Goal: Information Seeking & Learning: Learn about a topic

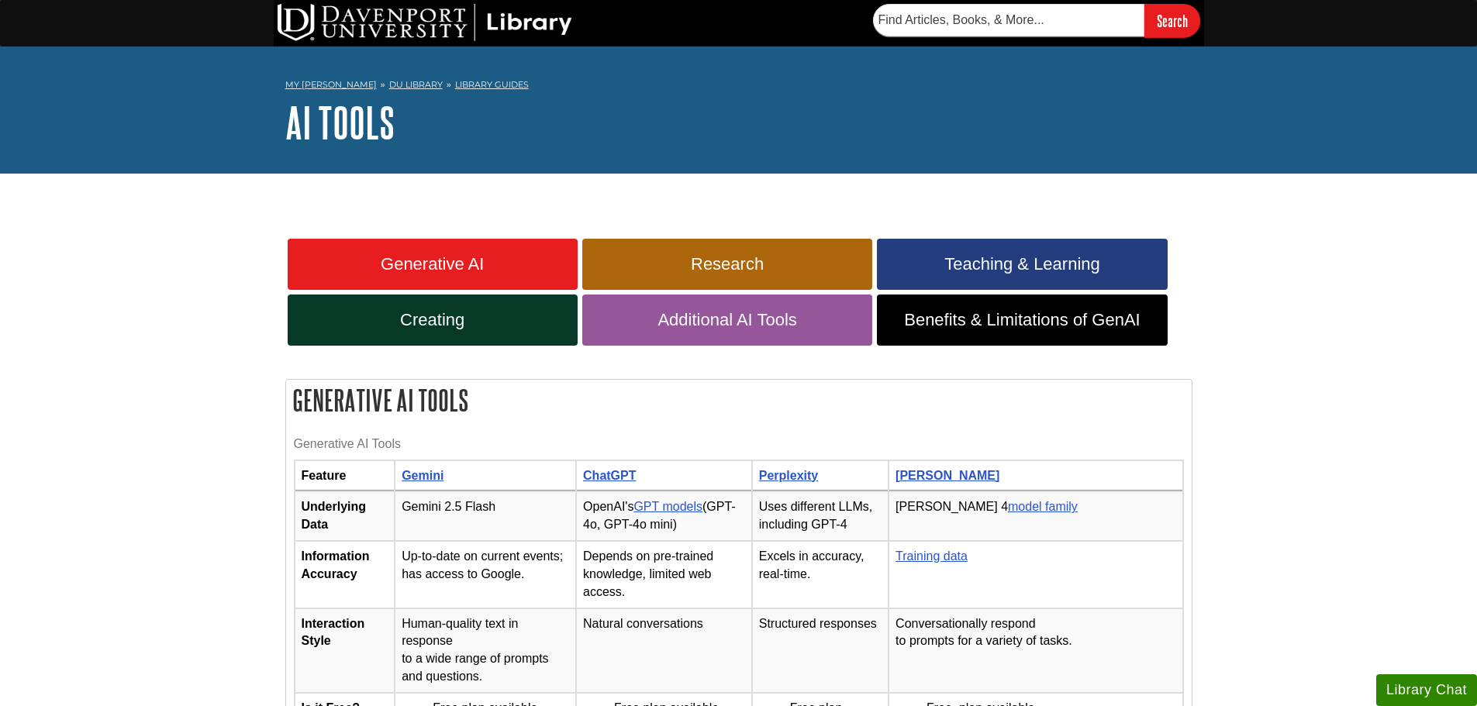
scroll to position [233, 0]
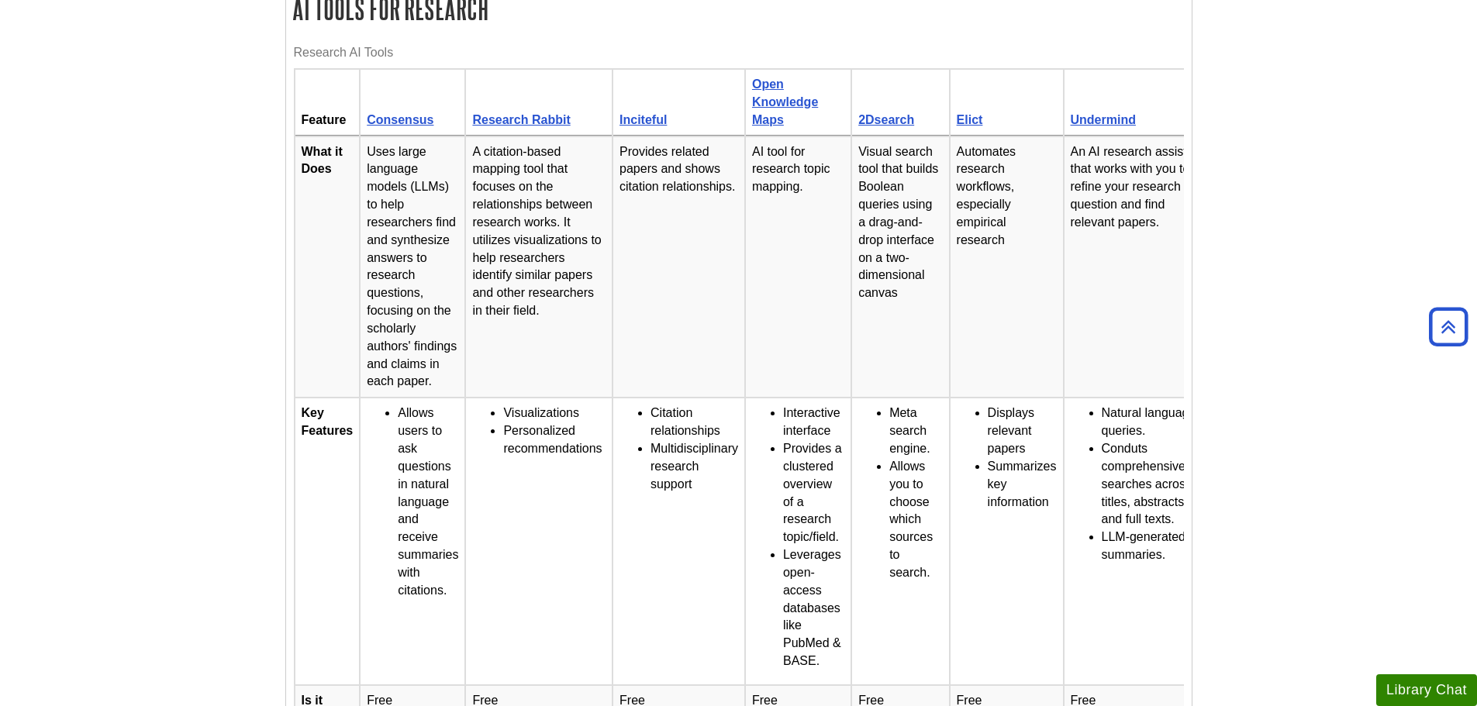
scroll to position [1008, 0]
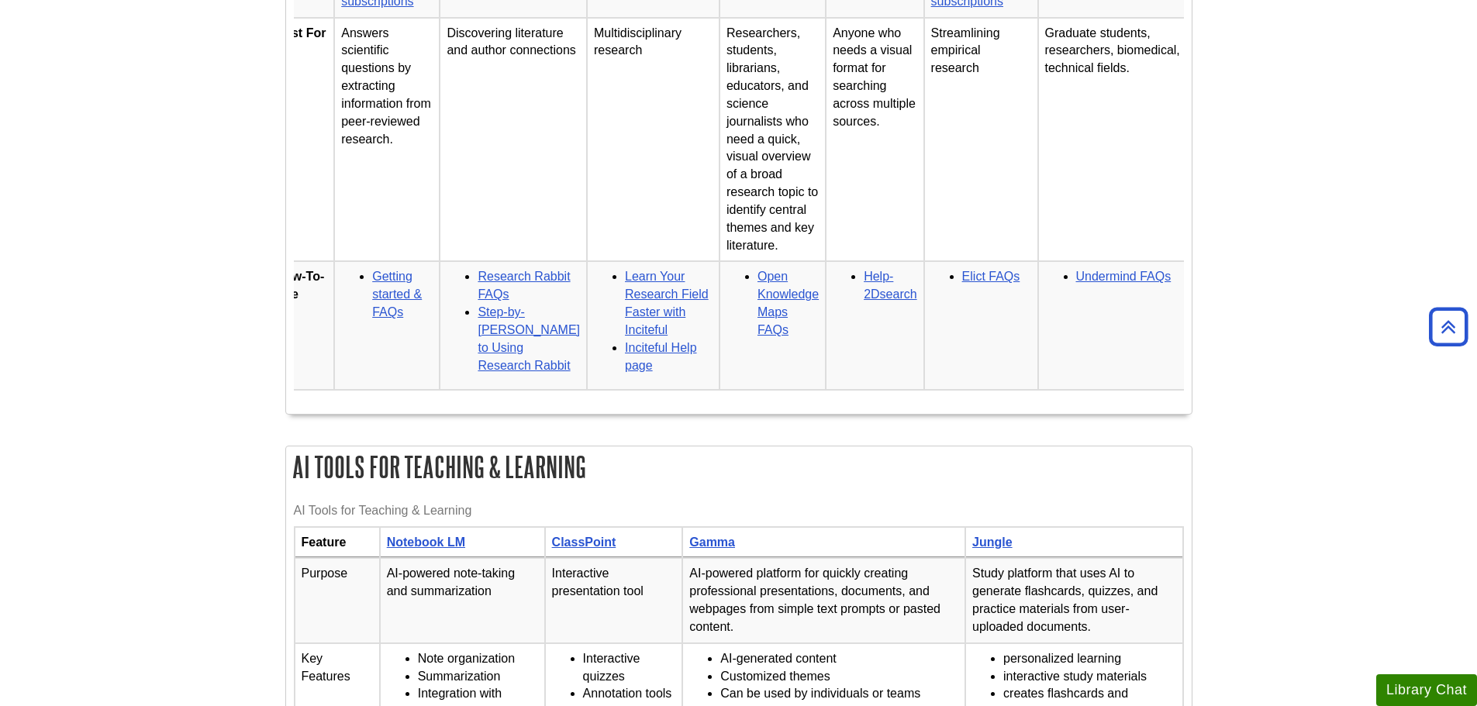
scroll to position [2094, 0]
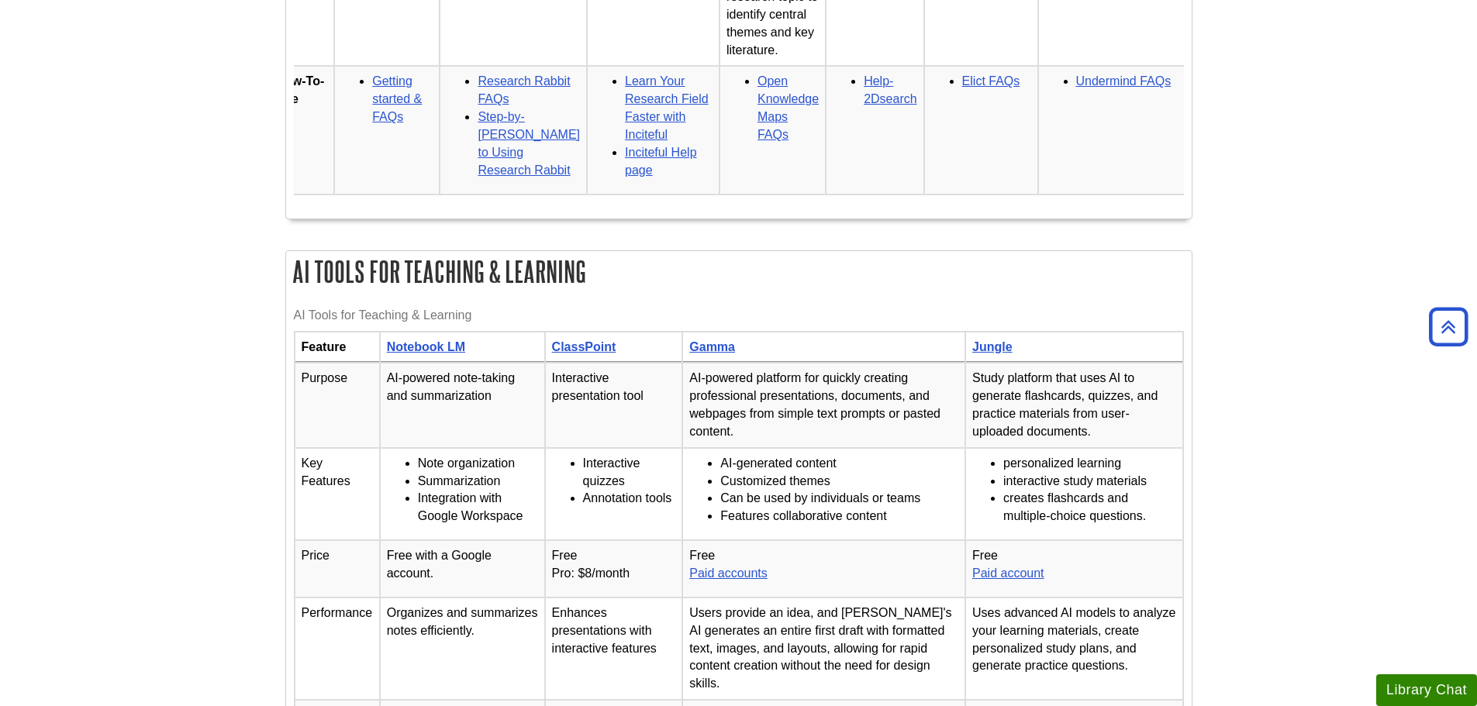
drag, startPoint x: 660, startPoint y: 223, endPoint x: 371, endPoint y: 223, distance: 288.5
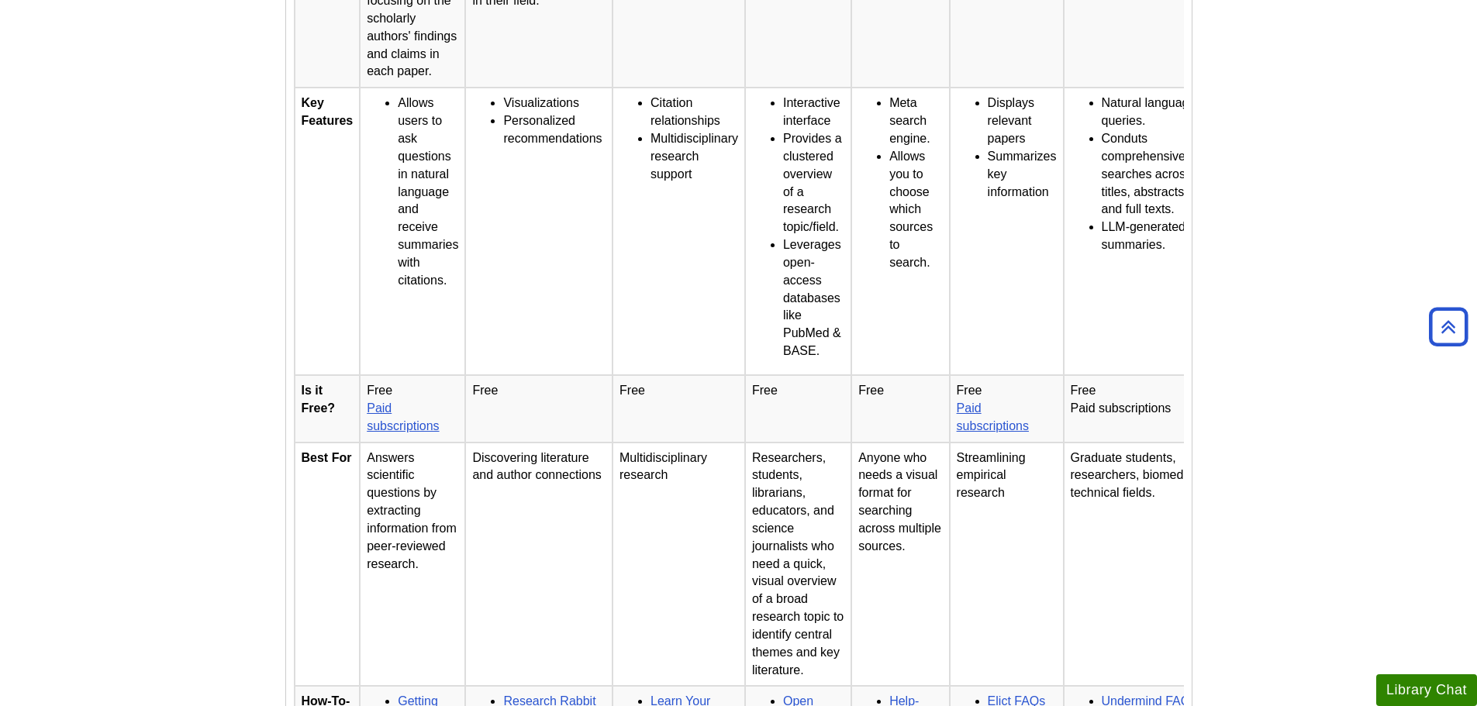
scroll to position [1241, 0]
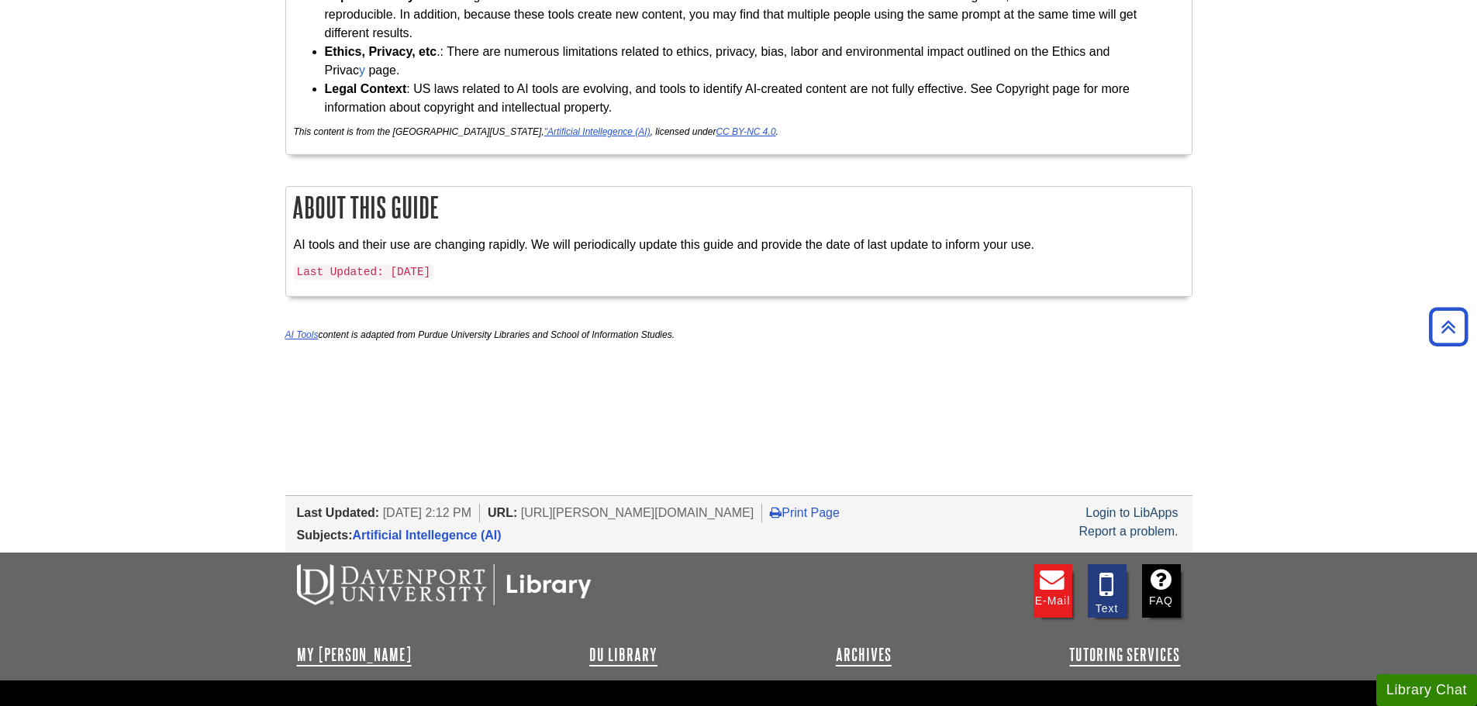
scroll to position [4364, 0]
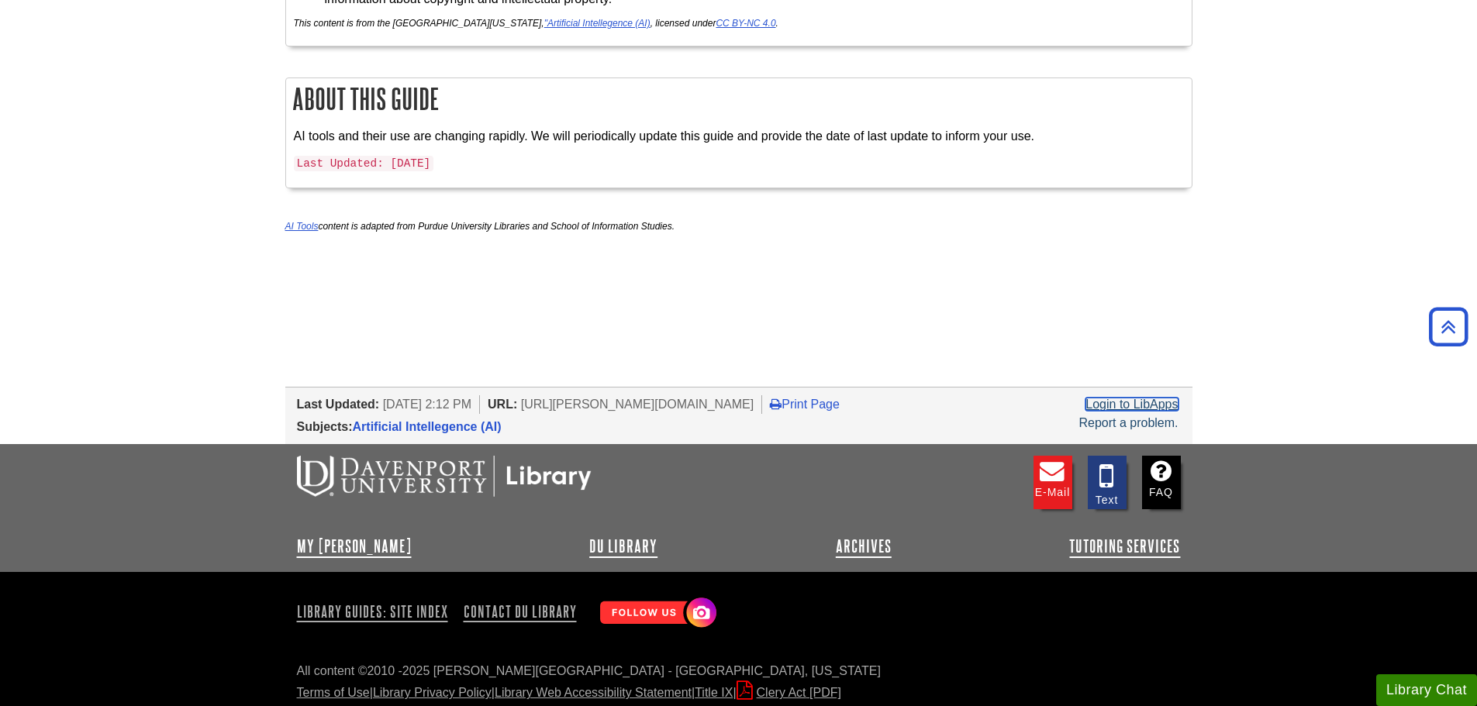
click at [1164, 398] on link "Login to LibApps" at bounding box center [1132, 404] width 92 height 13
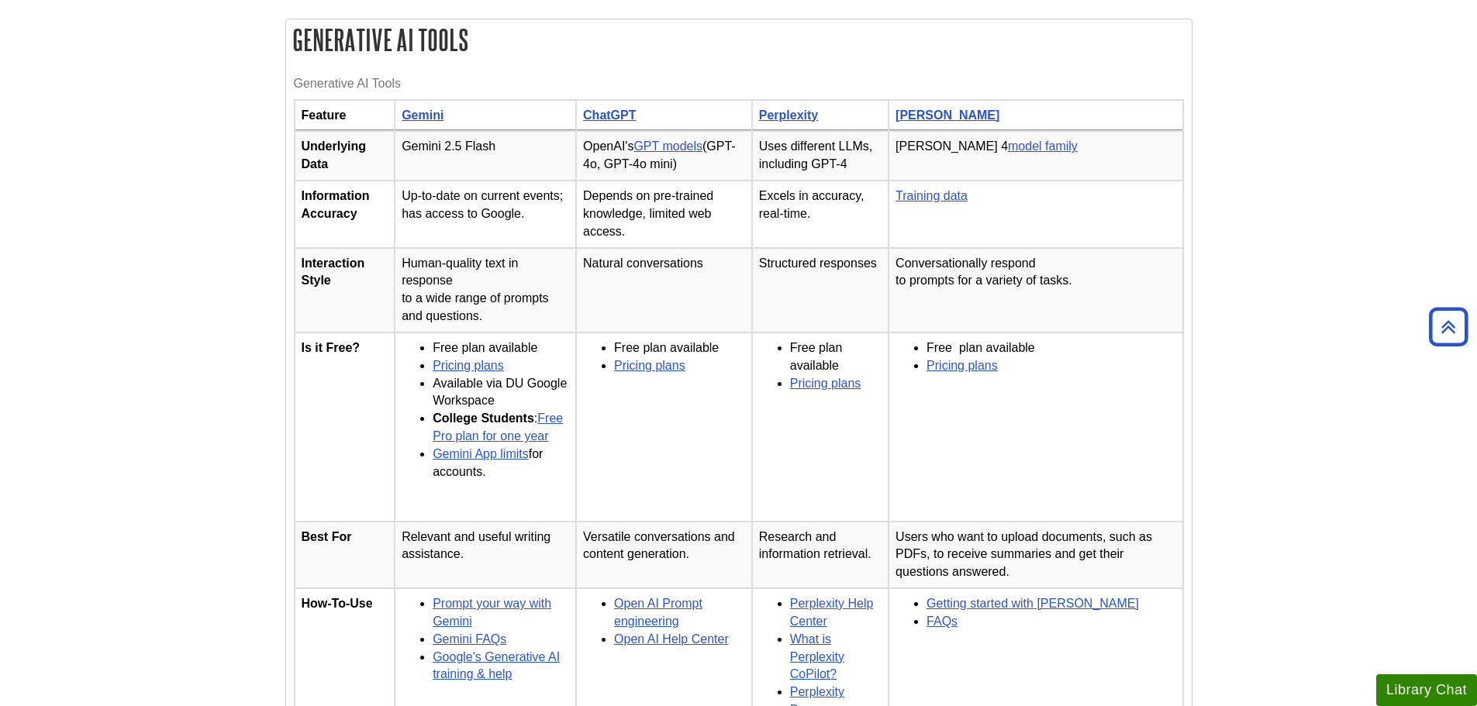
scroll to position [388, 0]
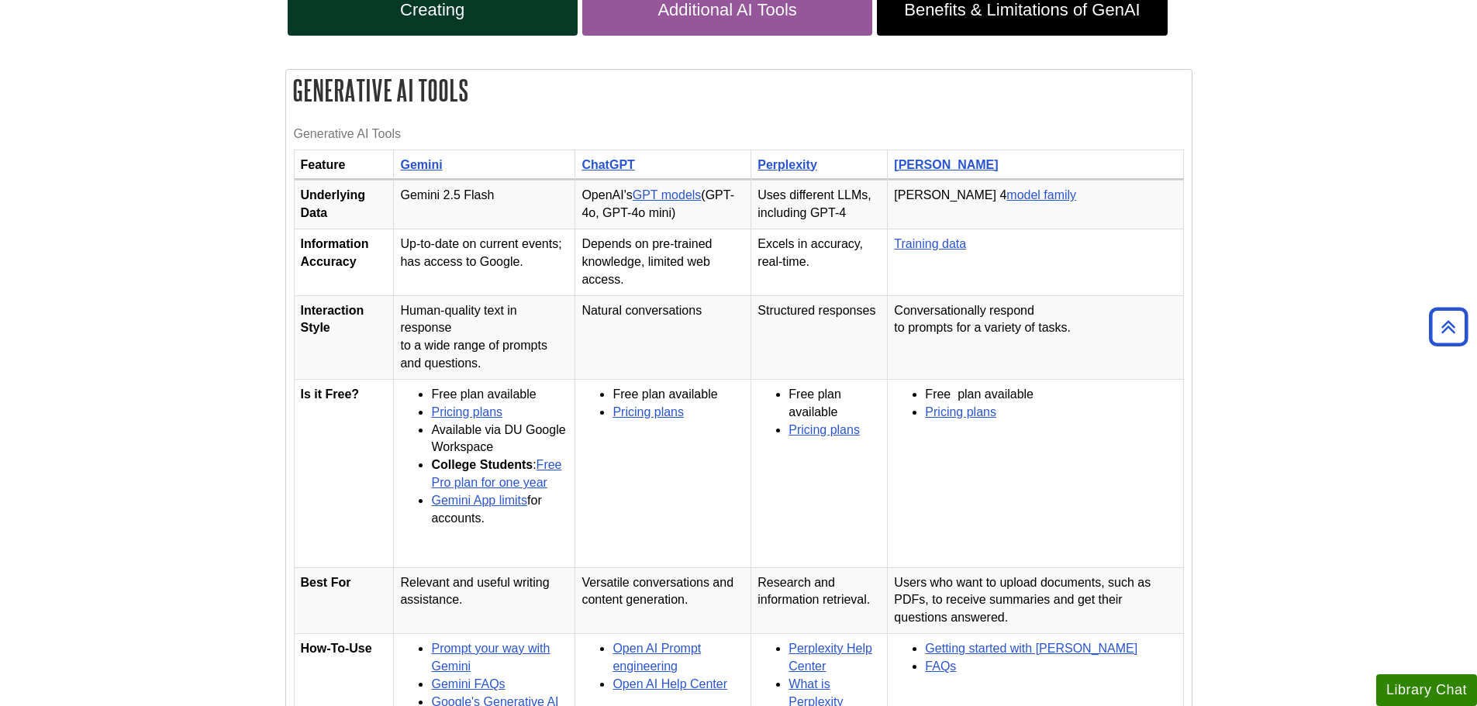
scroll to position [383, 0]
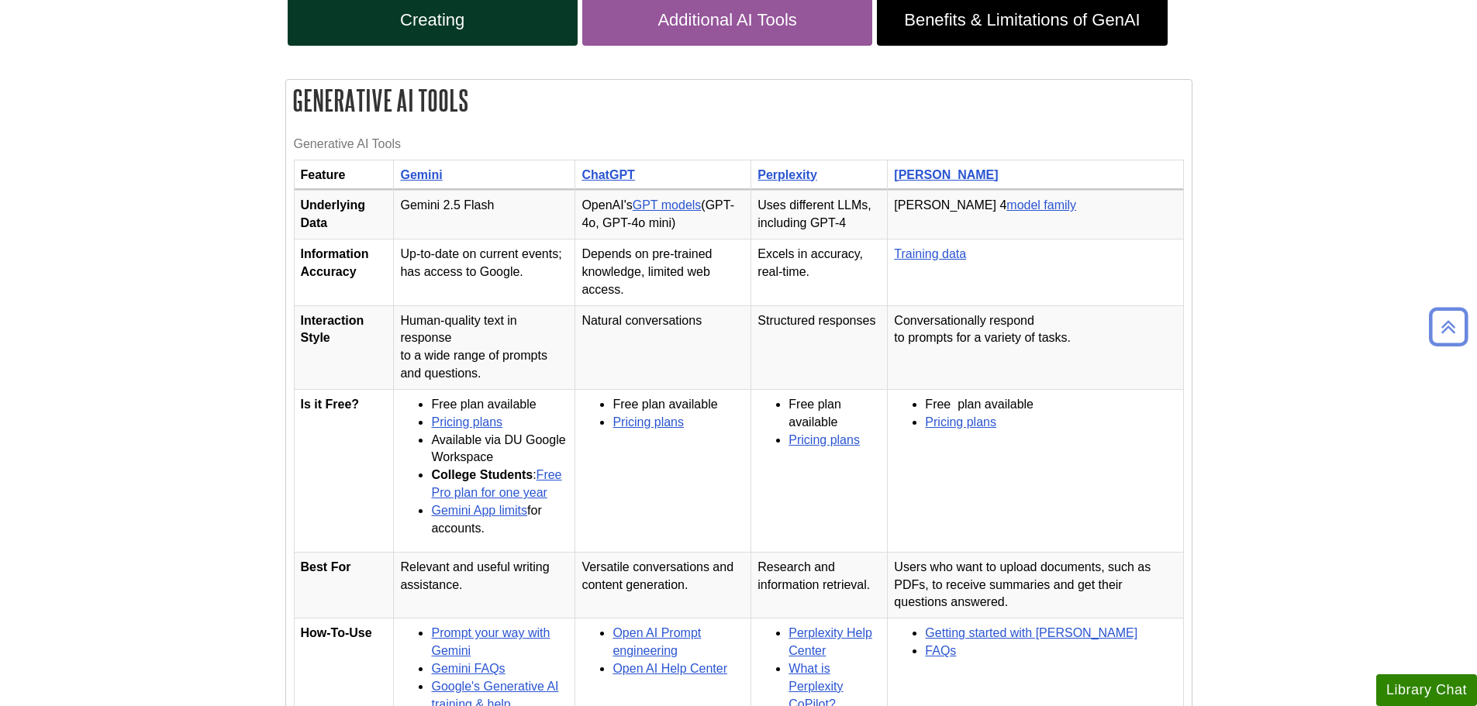
scroll to position [388, 0]
